Goal: Information Seeking & Learning: Check status

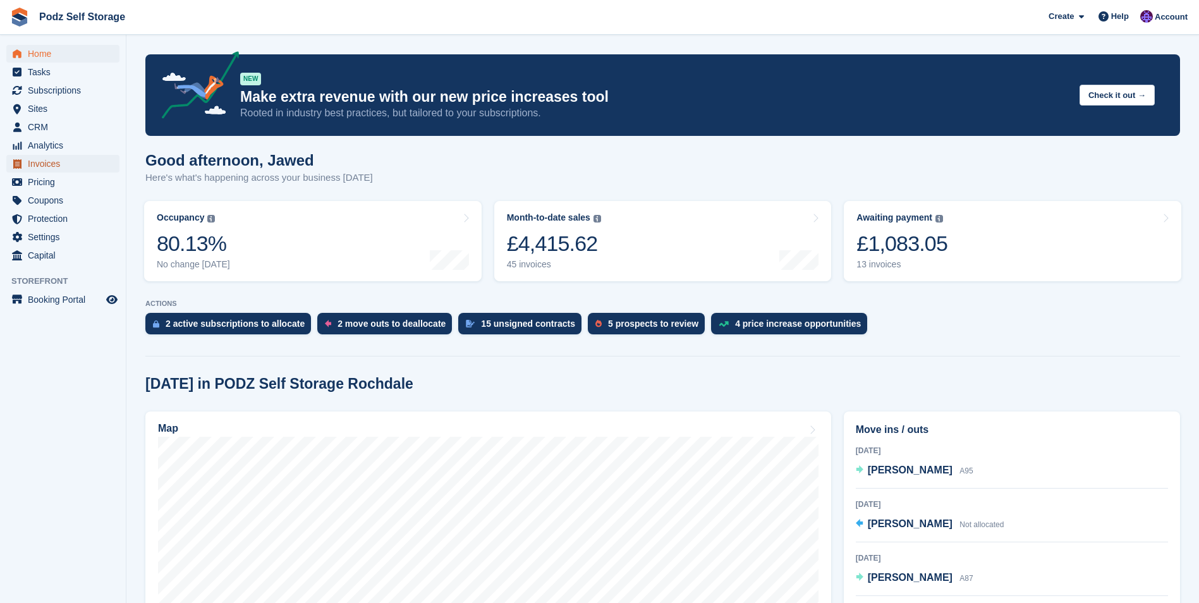
click at [64, 167] on span "Invoices" at bounding box center [66, 164] width 76 height 18
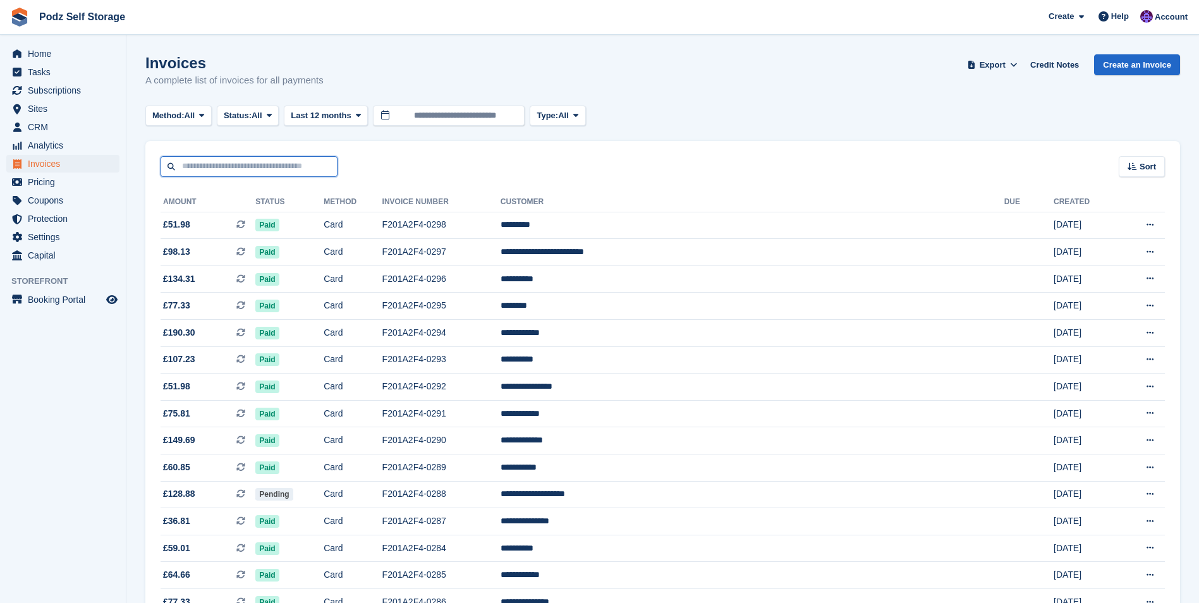
click at [310, 164] on input "text" at bounding box center [249, 166] width 177 height 21
type input "******"
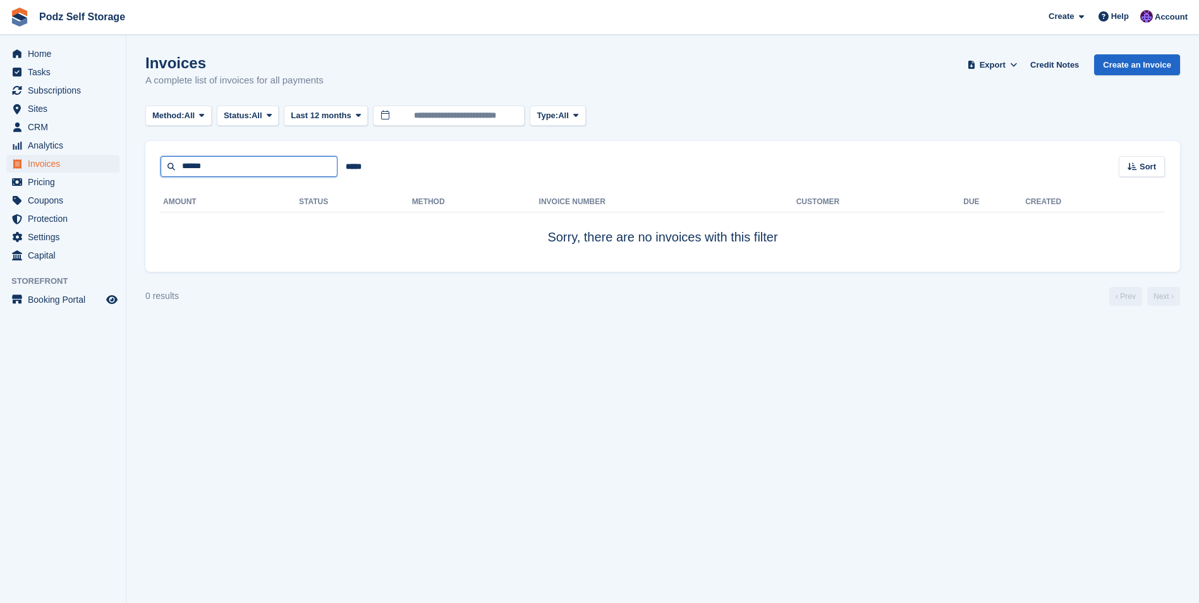
click at [310, 164] on input "******" at bounding box center [249, 166] width 177 height 21
type input "*****"
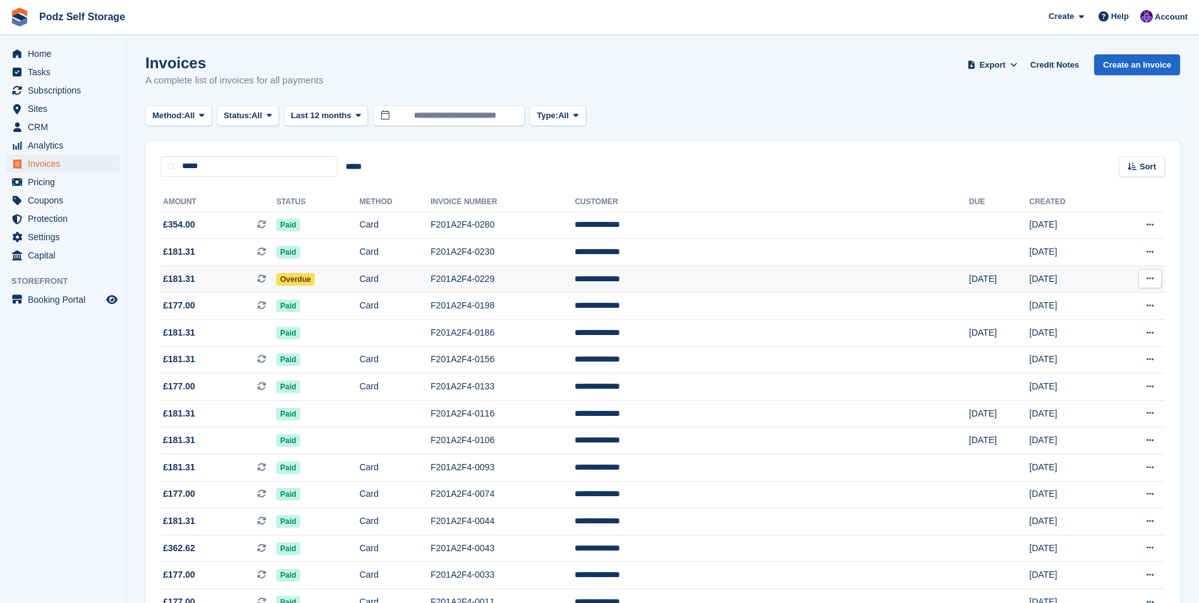
click at [359, 269] on td "Overdue" at bounding box center [317, 278] width 83 height 27
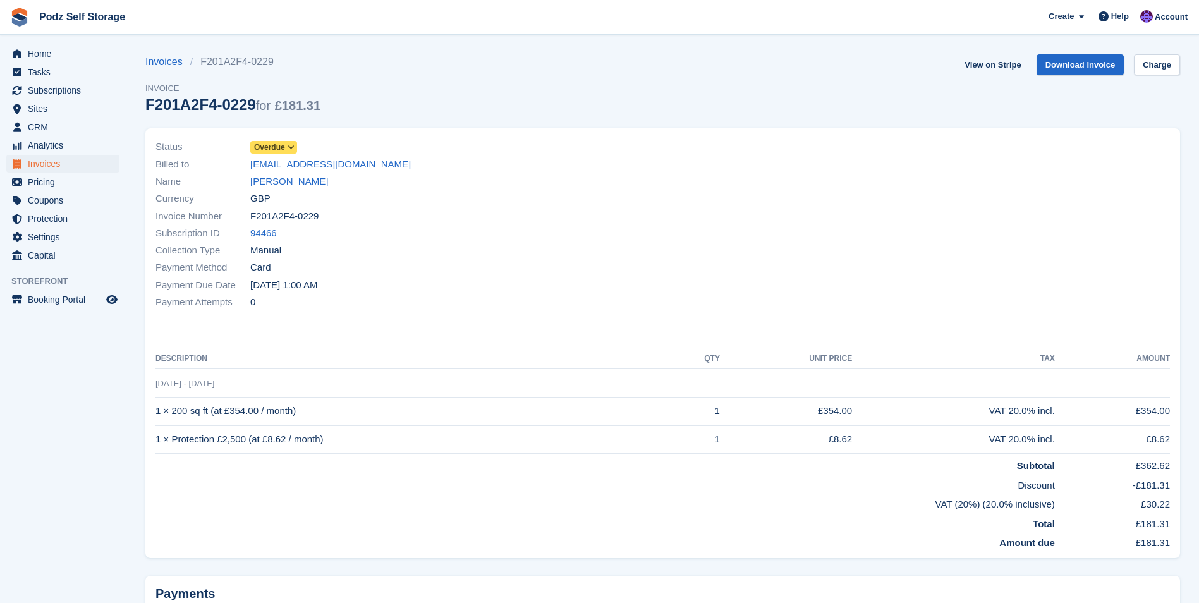
drag, startPoint x: 319, startPoint y: 218, endPoint x: 244, endPoint y: 218, distance: 75.2
click at [244, 218] on div "Invoice Number F201A2F4-0229" at bounding box center [405, 215] width 500 height 17
copy div "F201A2F4-0229"
click at [651, 290] on div "Payment Due Date 24 Jul, 1:00 AM" at bounding box center [405, 284] width 500 height 17
drag, startPoint x: 317, startPoint y: 215, endPoint x: 248, endPoint y: 218, distance: 68.3
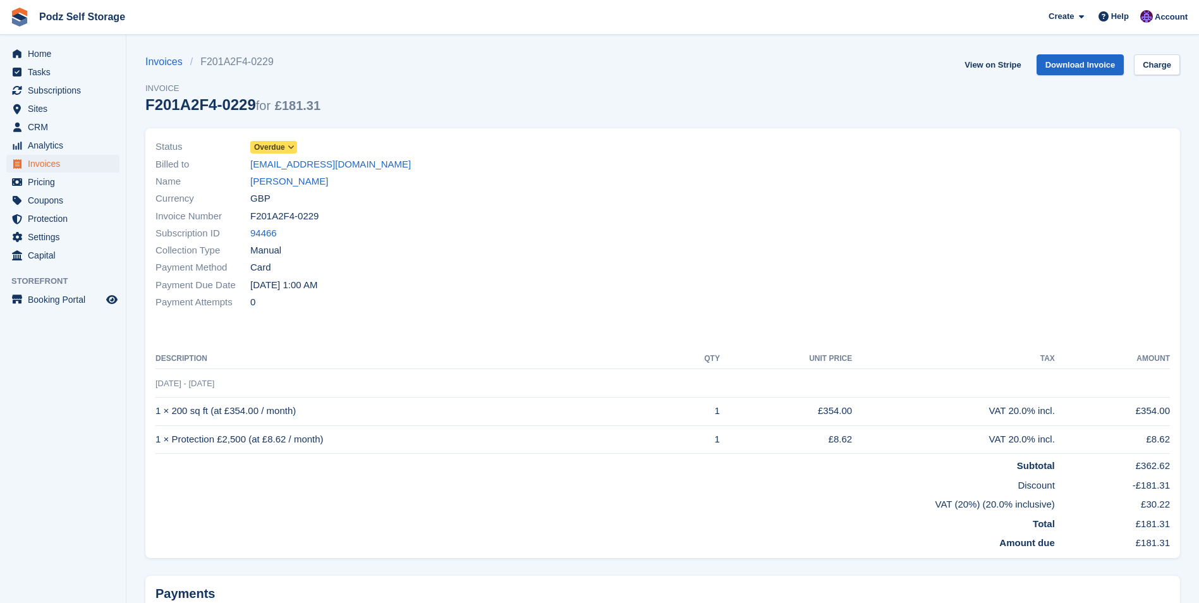
click at [248, 218] on div "Invoice Number F201A2F4-0229" at bounding box center [405, 215] width 500 height 17
copy div "F201A2F4-0229"
click at [286, 180] on link "Jamie beninson" at bounding box center [289, 181] width 78 height 15
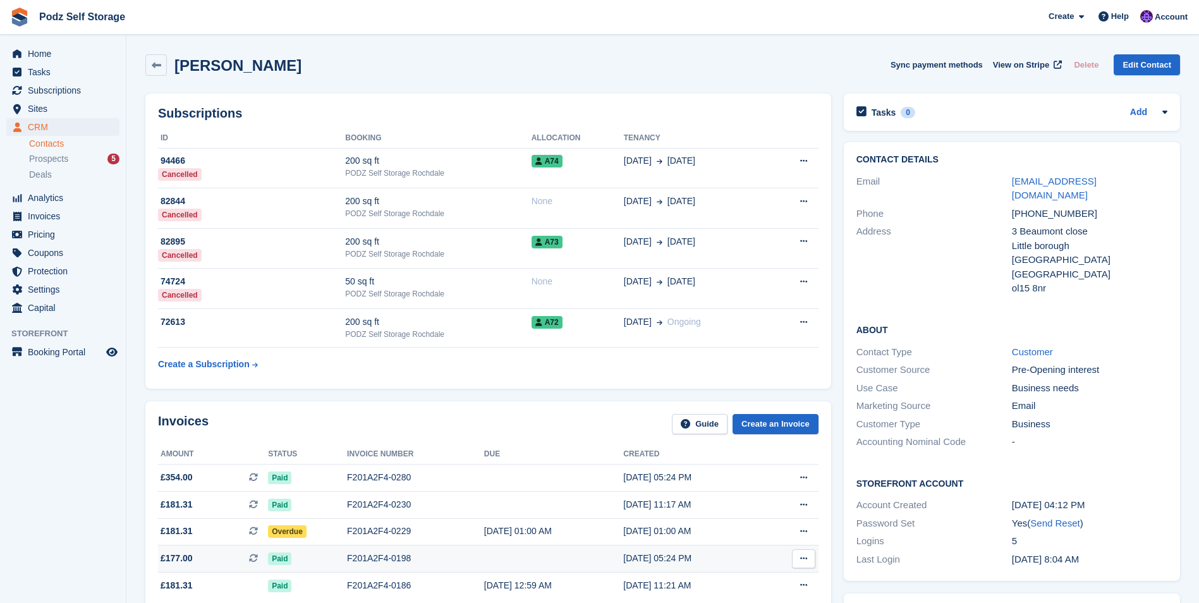
scroll to position [316, 0]
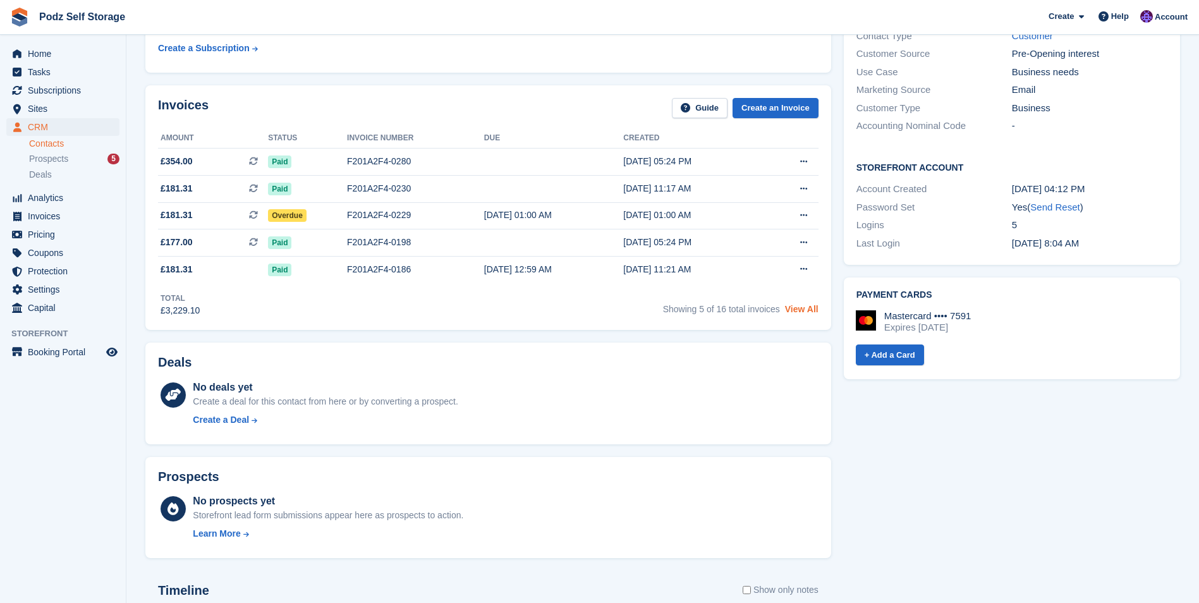
click at [799, 312] on link "View All" at bounding box center [801, 309] width 33 height 10
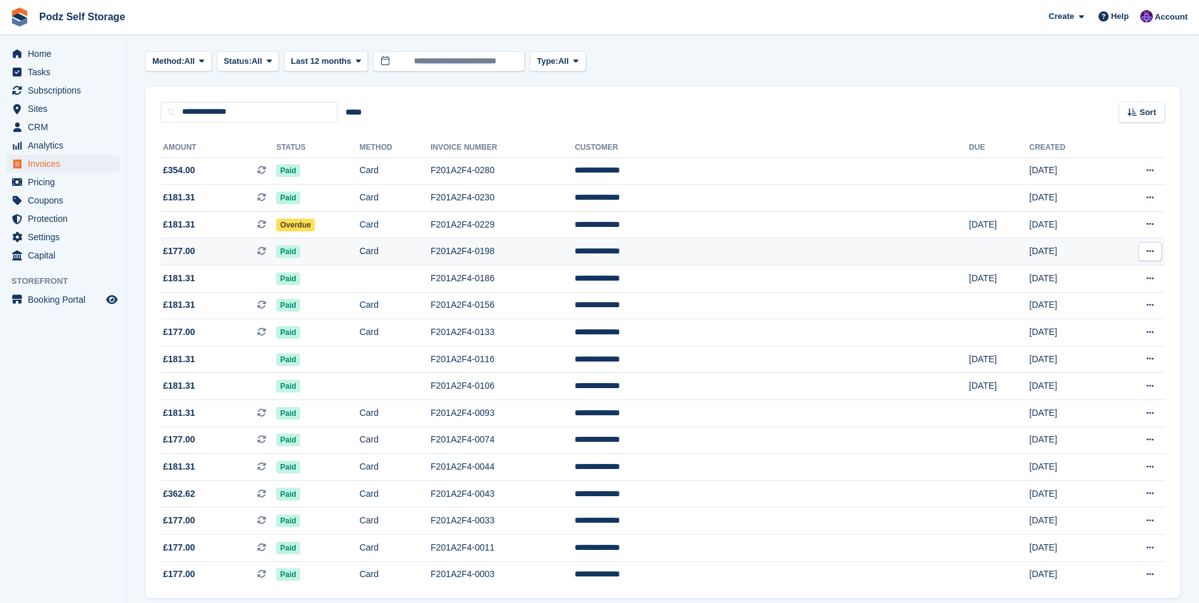
scroll to position [102, 0]
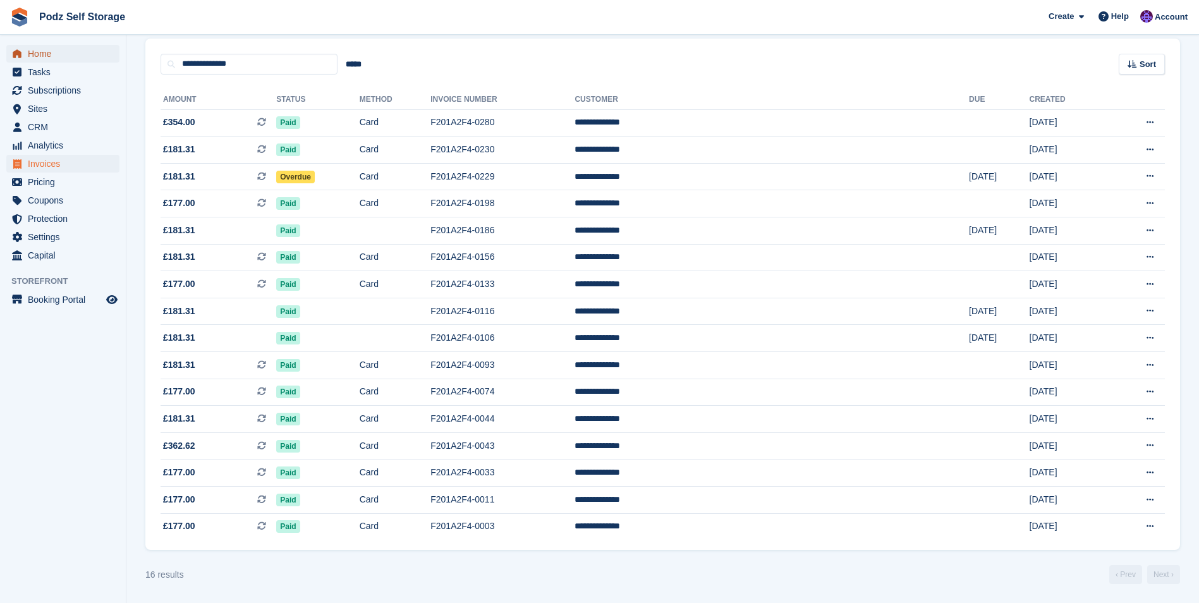
click at [27, 60] on link "Home" at bounding box center [62, 54] width 113 height 18
